Goal: Navigation & Orientation: Find specific page/section

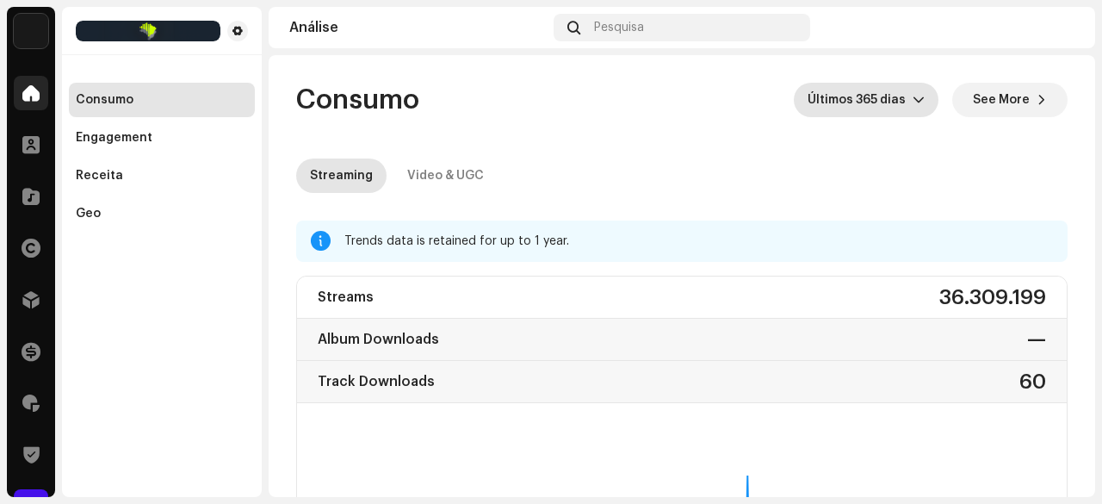
click at [28, 82] on div at bounding box center [31, 93] width 34 height 34
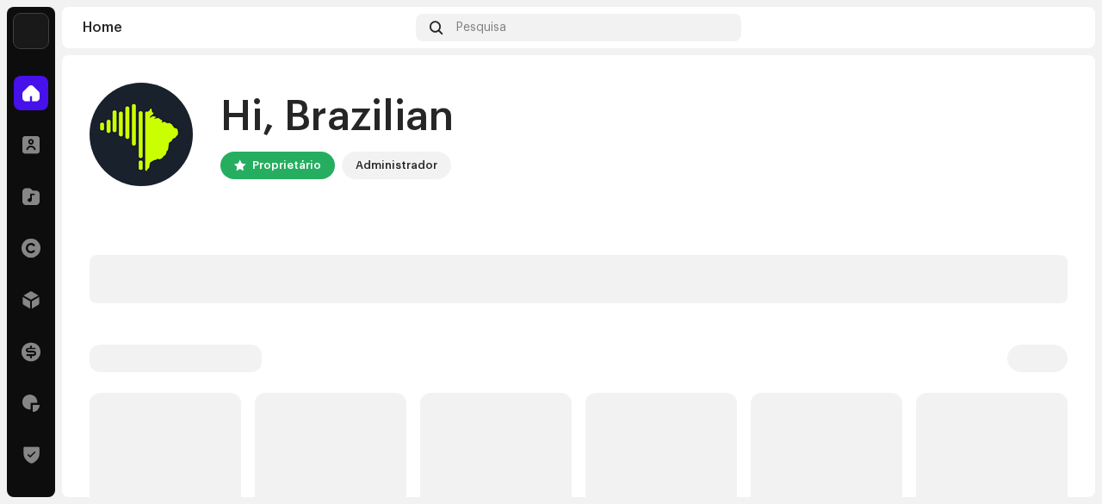
scroll to position [86, 0]
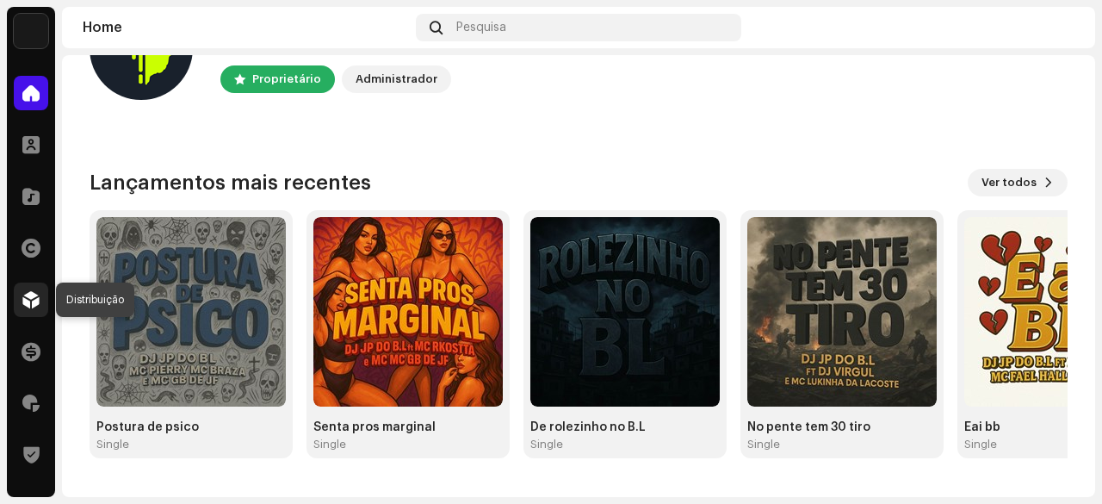
click at [34, 300] on span at bounding box center [30, 300] width 17 height 14
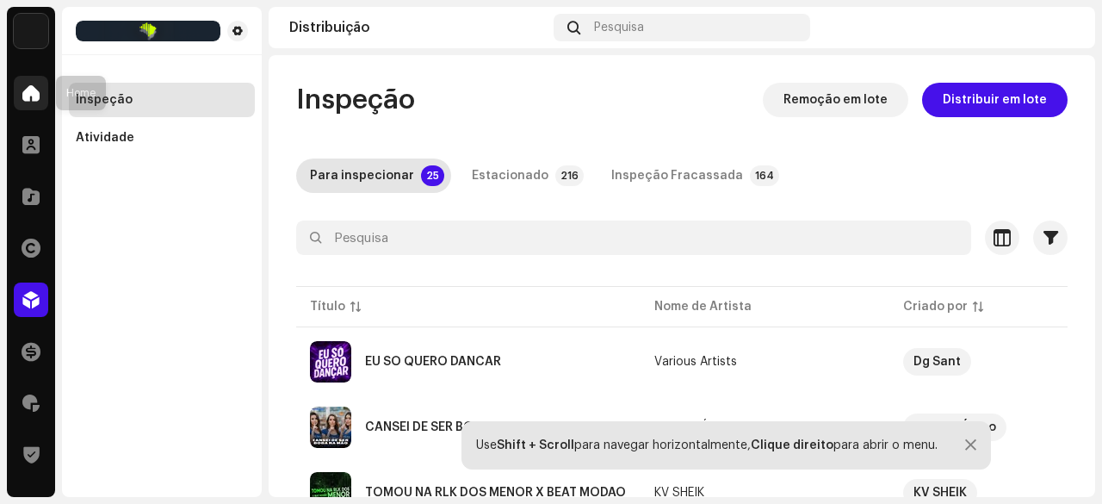
click at [39, 87] on span at bounding box center [30, 93] width 17 height 14
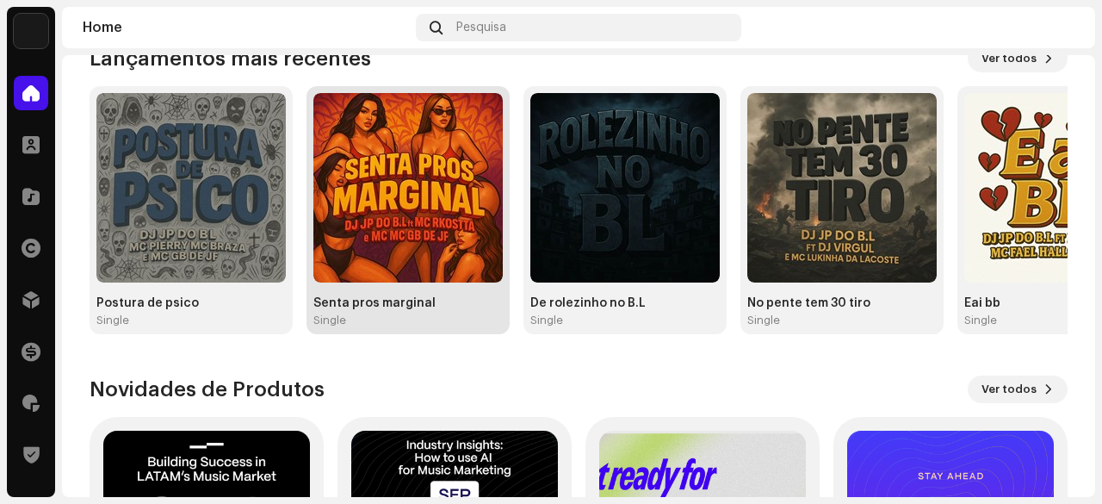
scroll to position [170, 0]
